Goal: Find specific page/section: Find specific page/section

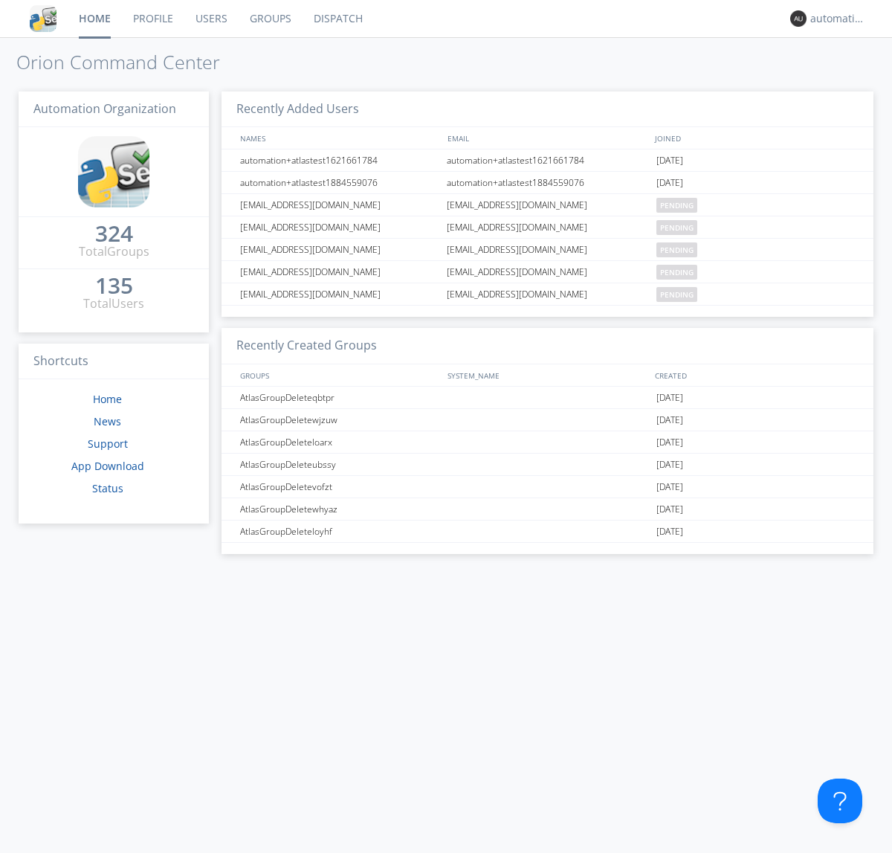
click at [337, 19] on link "Dispatch" at bounding box center [338, 18] width 71 height 37
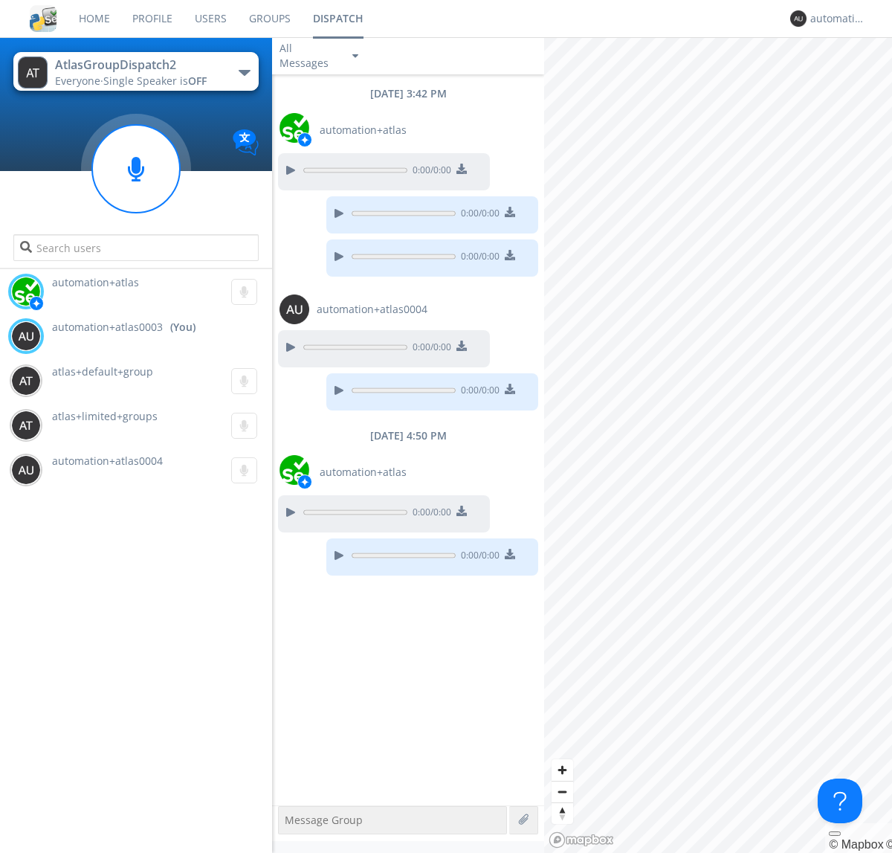
click at [244, 72] on div "button" at bounding box center [245, 73] width 12 height 6
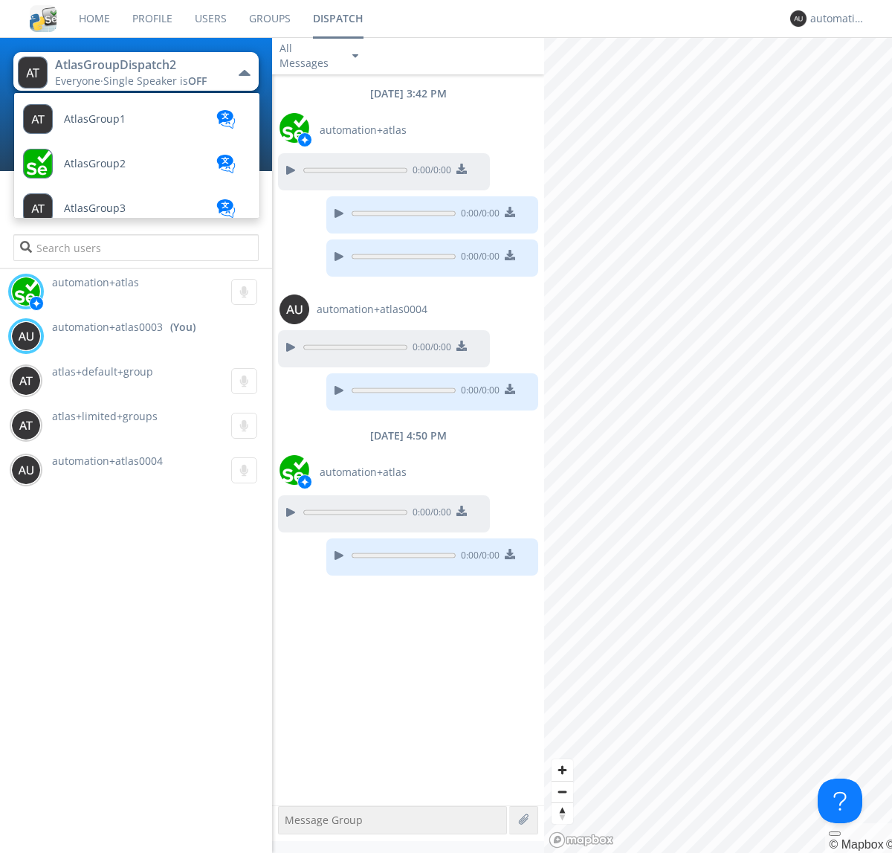
click at [112, 694] on span "AtlasGroupDispatch" at bounding box center [114, 699] width 100 height 11
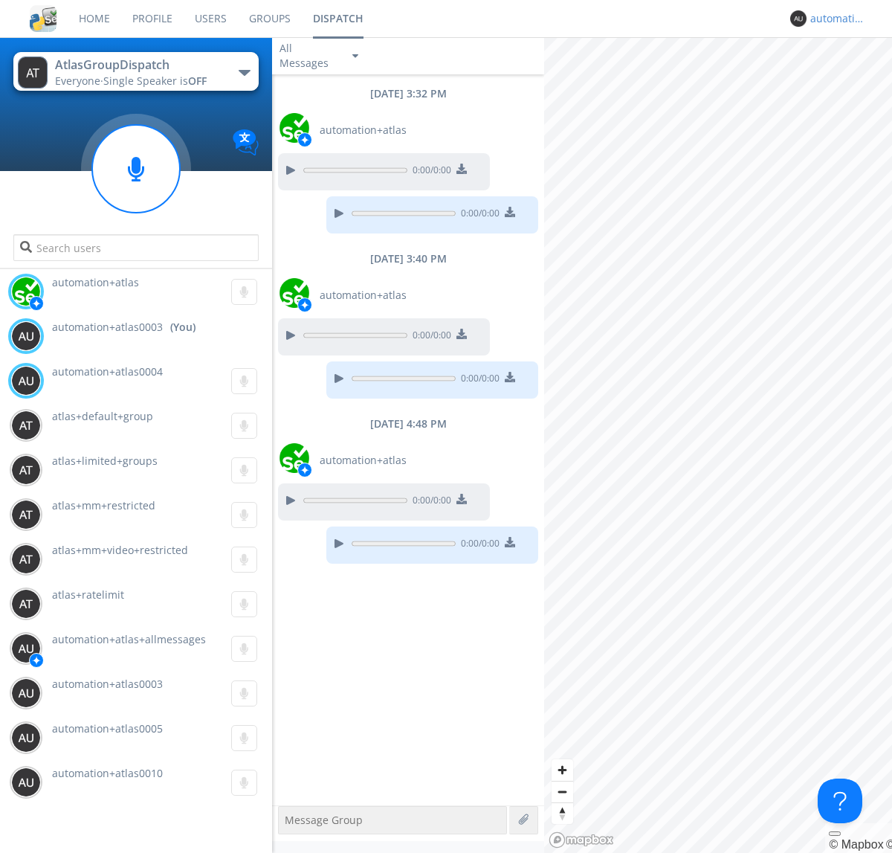
click at [834, 19] on div "automation+atlas0003" at bounding box center [838, 18] width 56 height 15
